Goal: Check status: Check status

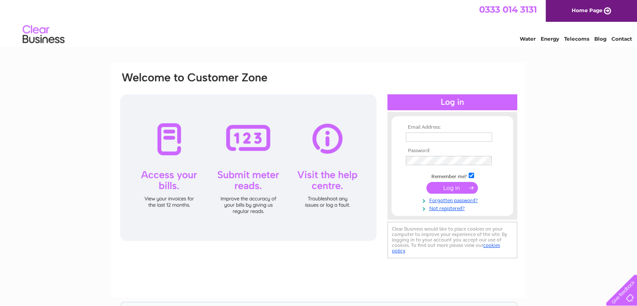
type input "croston.acorns.ho@hotmail.com"
click at [445, 190] on input "submit" at bounding box center [451, 188] width 51 height 12
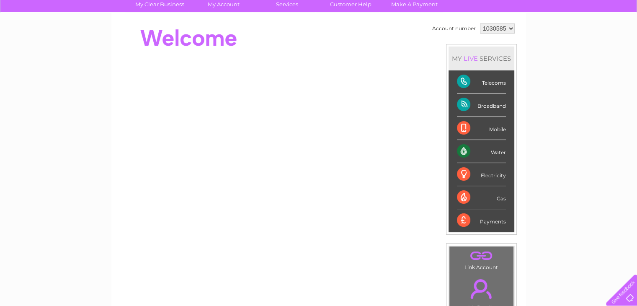
scroll to position [49, 0]
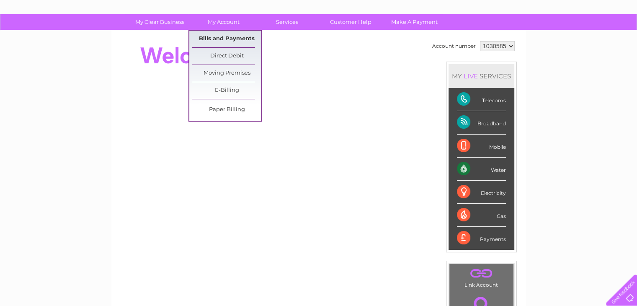
click at [218, 37] on link "Bills and Payments" at bounding box center [226, 39] width 69 height 17
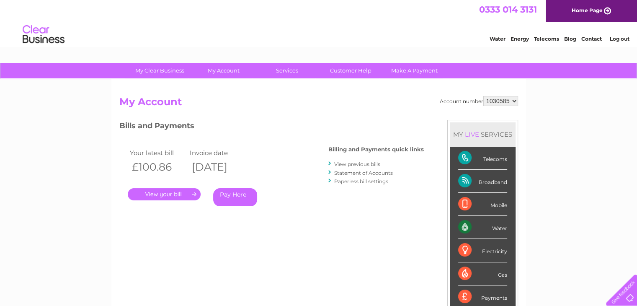
click at [361, 164] on link "View previous bills" at bounding box center [357, 164] width 46 height 6
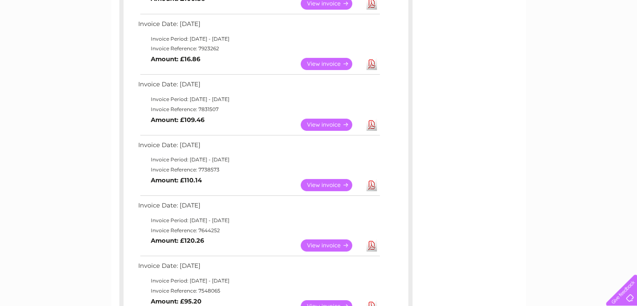
scroll to position [203, 0]
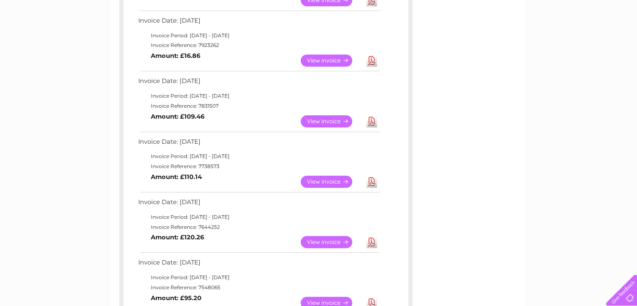
click at [316, 179] on link "View" at bounding box center [332, 181] width 62 height 12
click at [326, 119] on link "View" at bounding box center [332, 121] width 62 height 12
click at [337, 61] on link "View" at bounding box center [332, 60] width 62 height 12
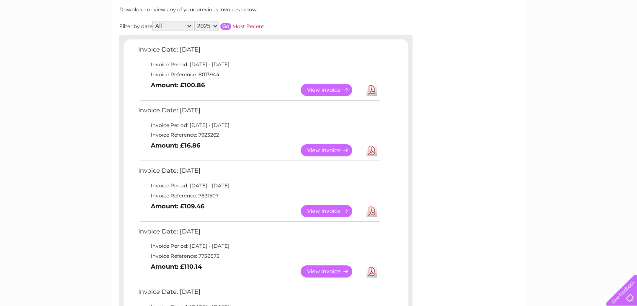
scroll to position [63, 0]
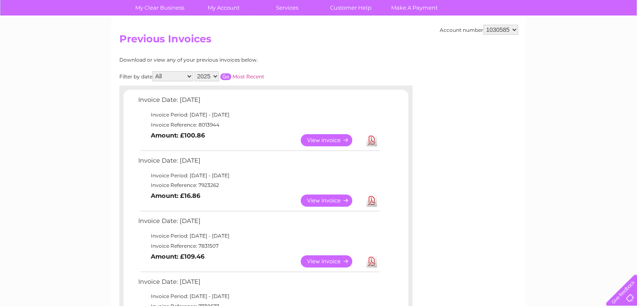
click at [325, 134] on link "View" at bounding box center [332, 140] width 62 height 12
